Goal: Information Seeking & Learning: Learn about a topic

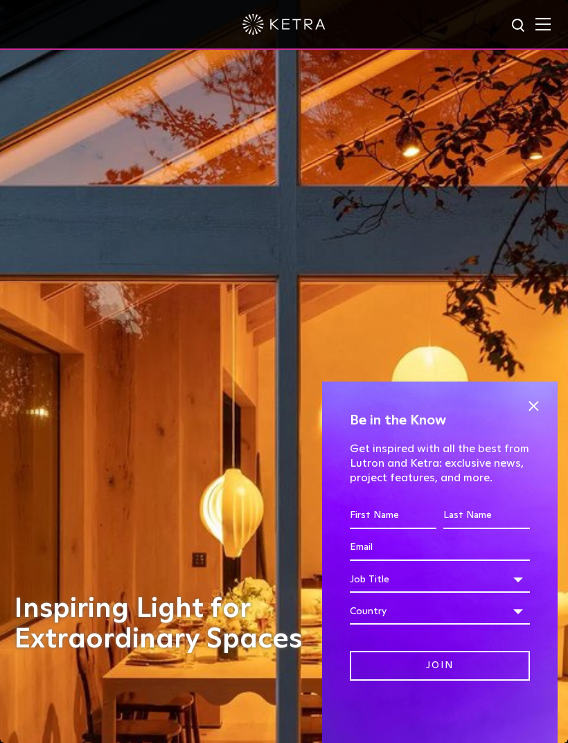
click at [534, 406] on span at bounding box center [533, 405] width 21 height 21
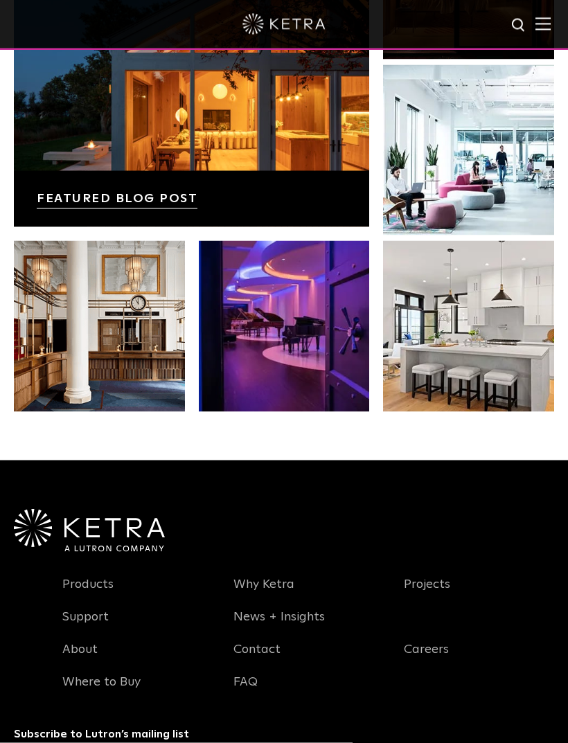
scroll to position [2172, 0]
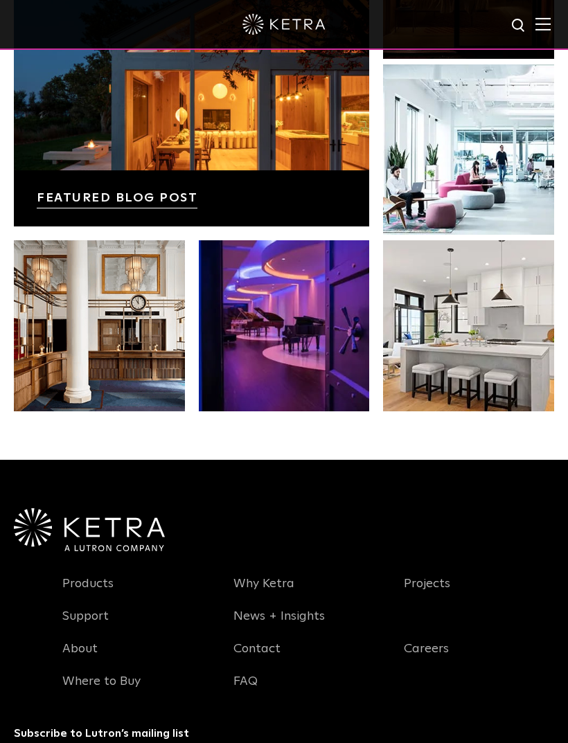
click at [158, 226] on link at bounding box center [191, 57] width 355 height 339
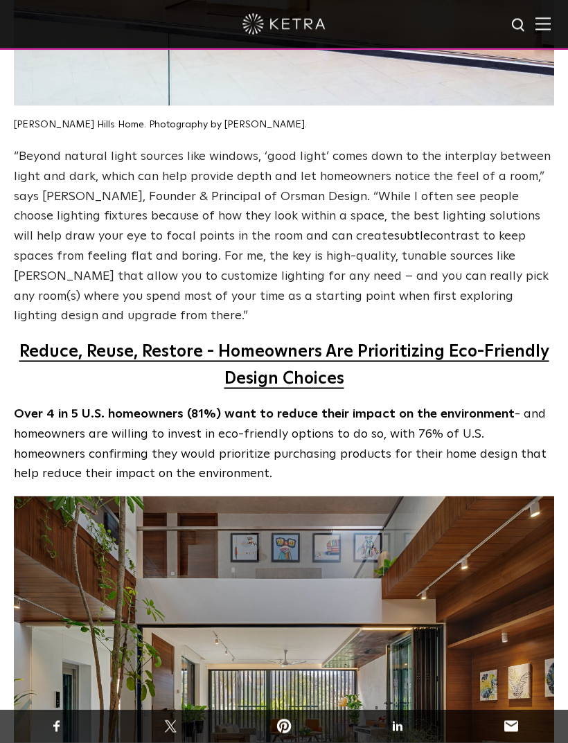
scroll to position [5247, 0]
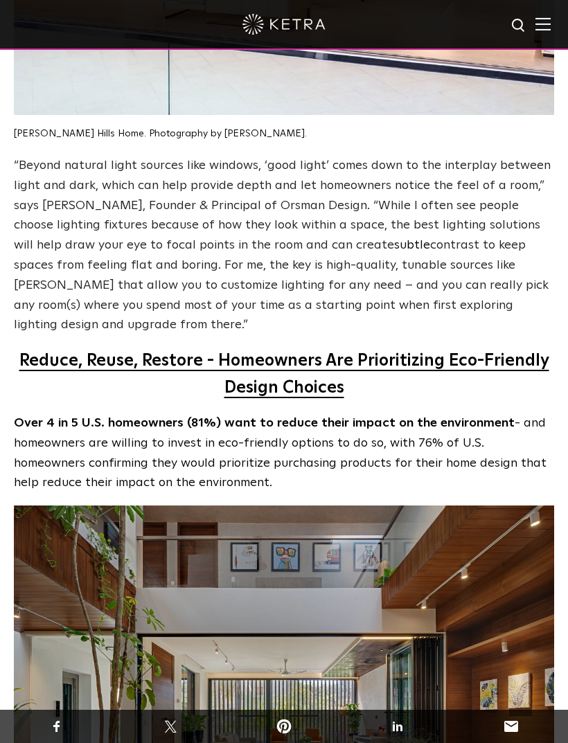
click at [281, 25] on img at bounding box center [283, 24] width 83 height 21
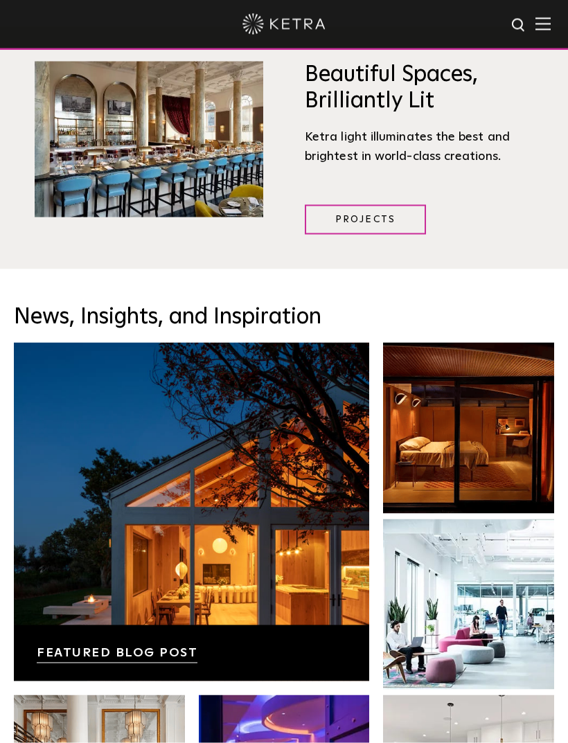
scroll to position [1718, 0]
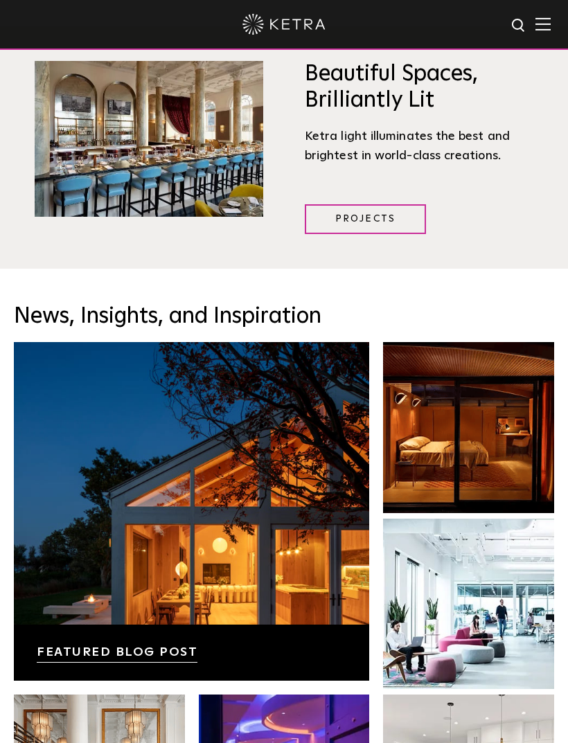
click at [379, 234] on link "Projects" at bounding box center [365, 219] width 121 height 30
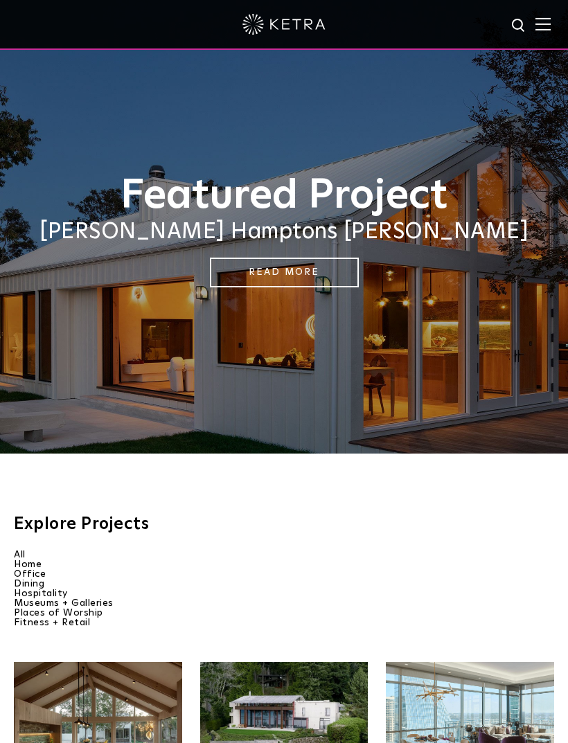
click at [32, 564] on li "Home" at bounding box center [284, 565] width 540 height 10
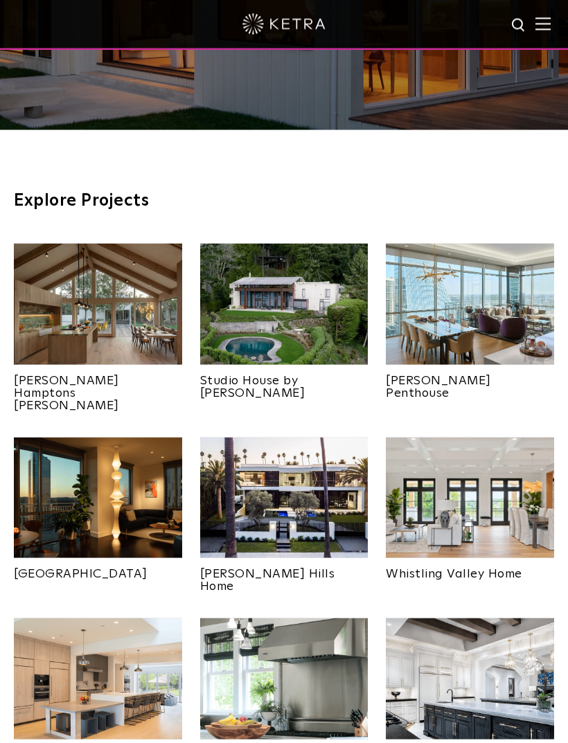
scroll to position [325, 0]
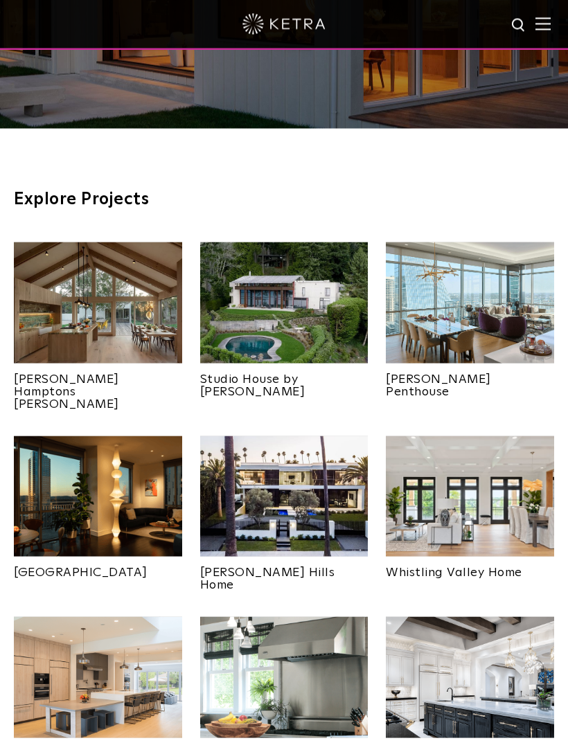
click at [281, 381] on link "Studio House by Olson Kundig" at bounding box center [284, 381] width 168 height 35
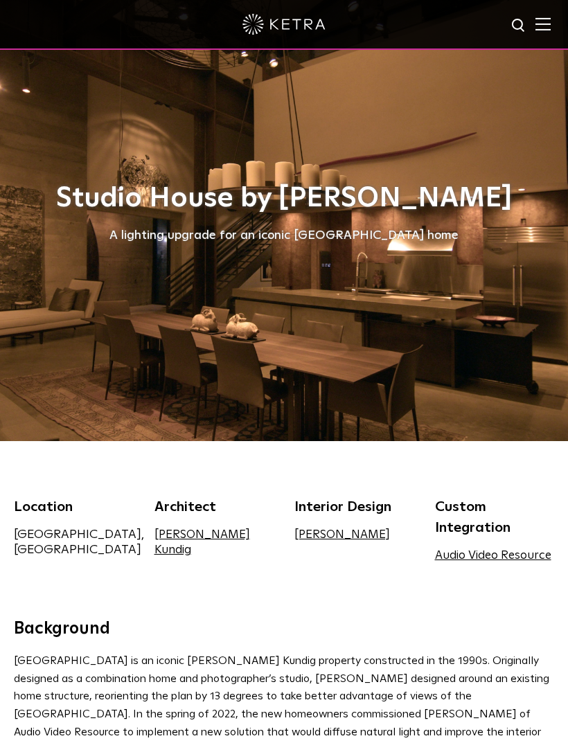
scroll to position [10, 0]
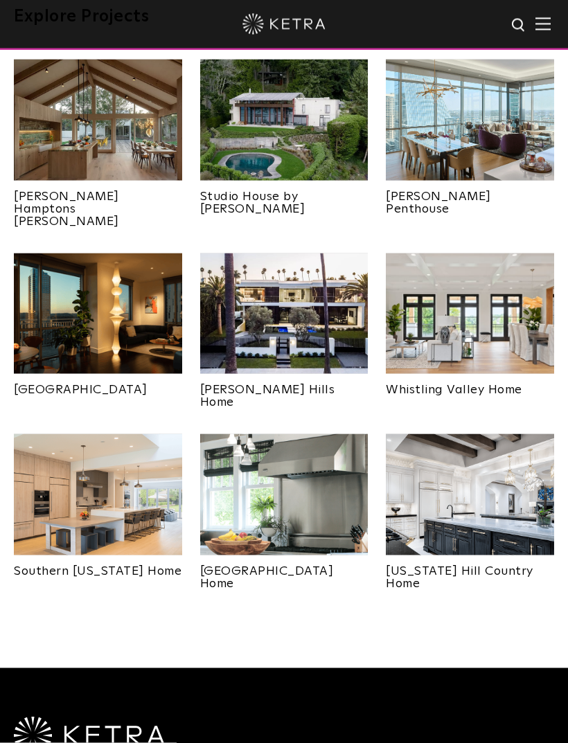
scroll to position [509, 0]
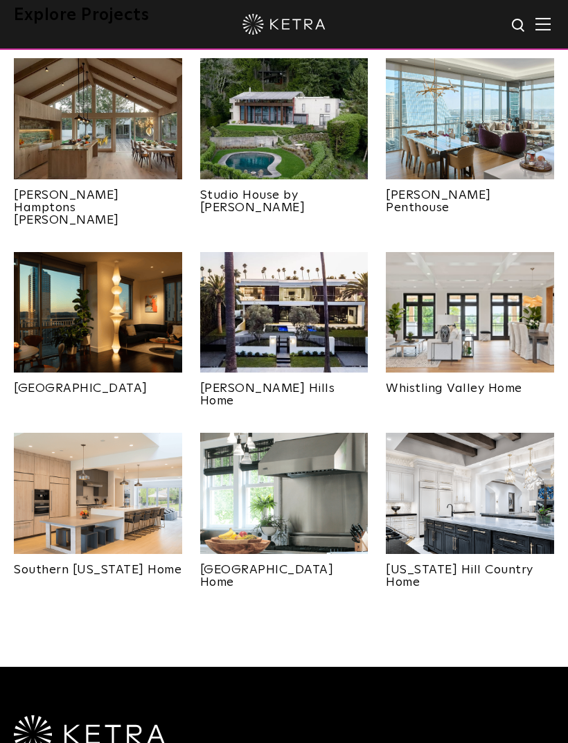
click at [98, 169] on img at bounding box center [98, 122] width 168 height 129
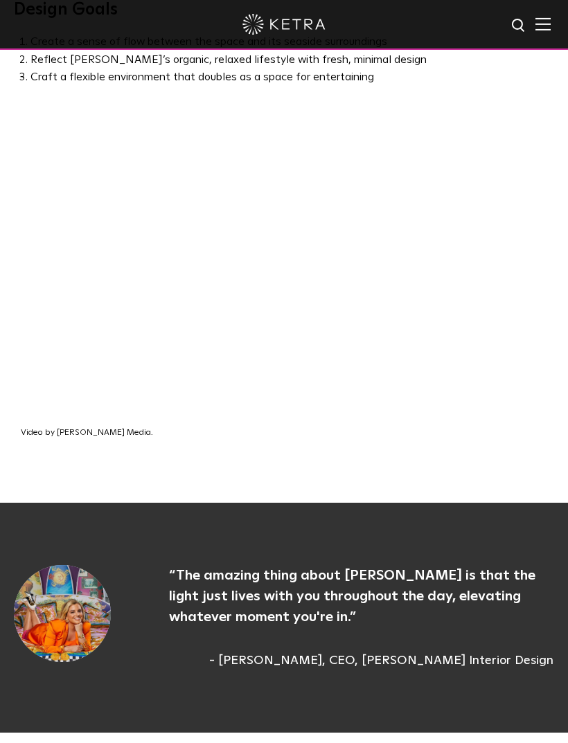
scroll to position [872, 0]
